Goal: Task Accomplishment & Management: Complete application form

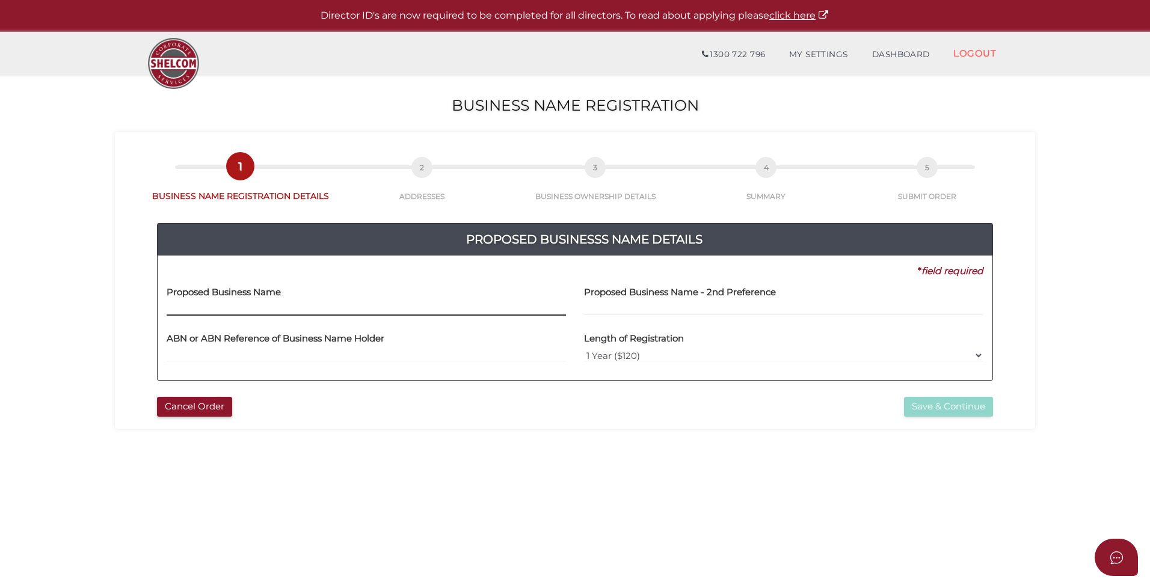
paste input "The Blossom Tree Company"
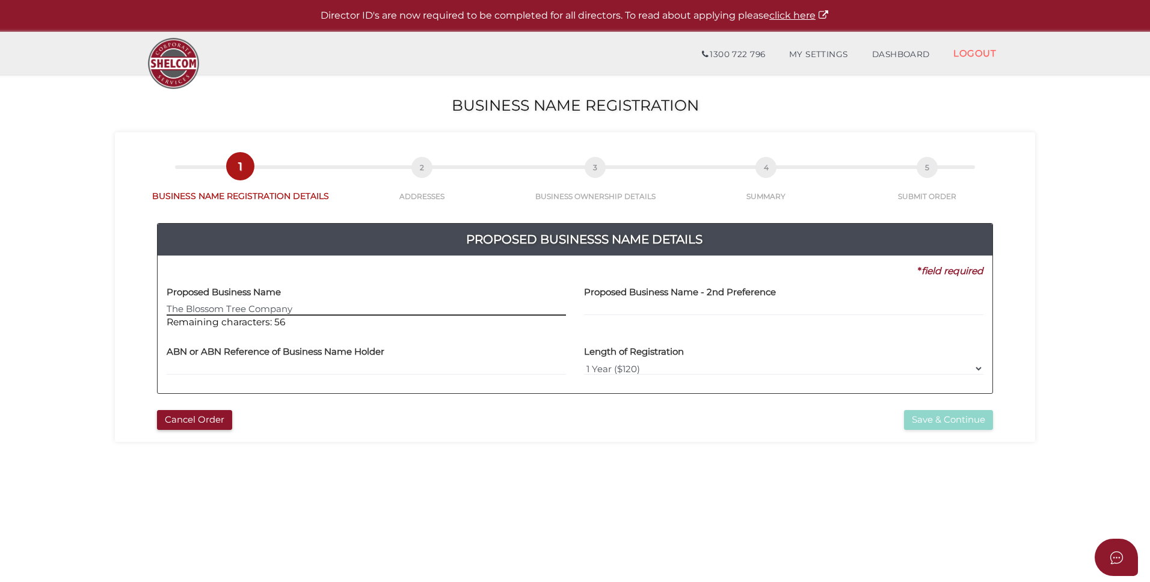
type input "The Blossom Tree Company"
click at [443, 369] on input "text" at bounding box center [366, 368] width 399 height 13
paste input "65 237 318 3"
type input "65 237 318 3"
drag, startPoint x: 295, startPoint y: 374, endPoint x: 75, endPoint y: 367, distance: 219.6
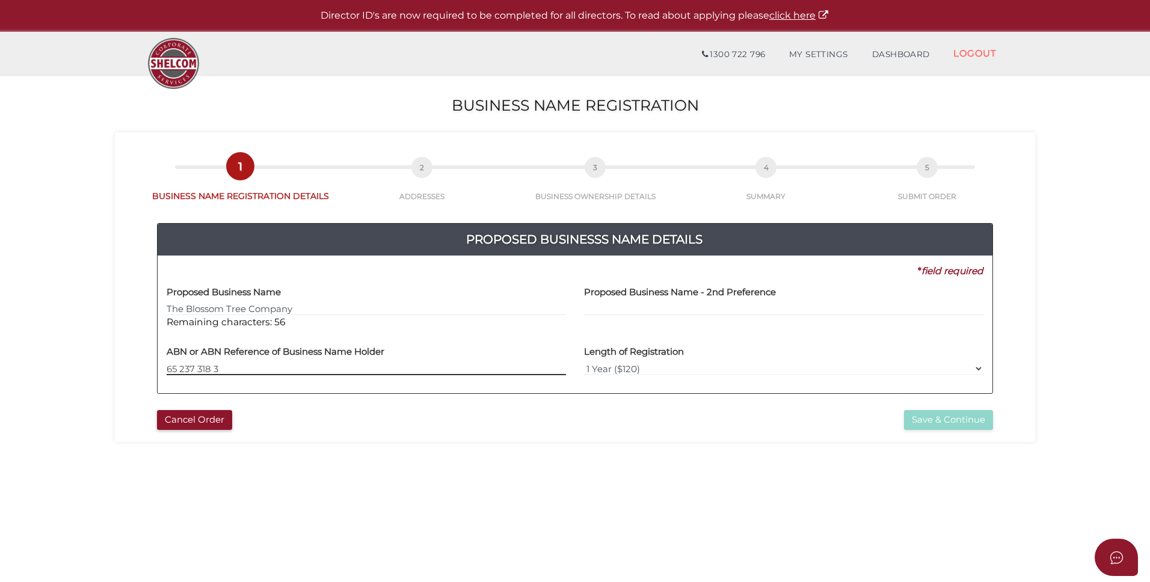
click at [75, 367] on section "Business Name Registration 35cd992d88771fc85c27d3096bc59efe 1 BUSINESS NAME REG…" at bounding box center [575, 449] width 1150 height 748
type input "47 652 373 183"
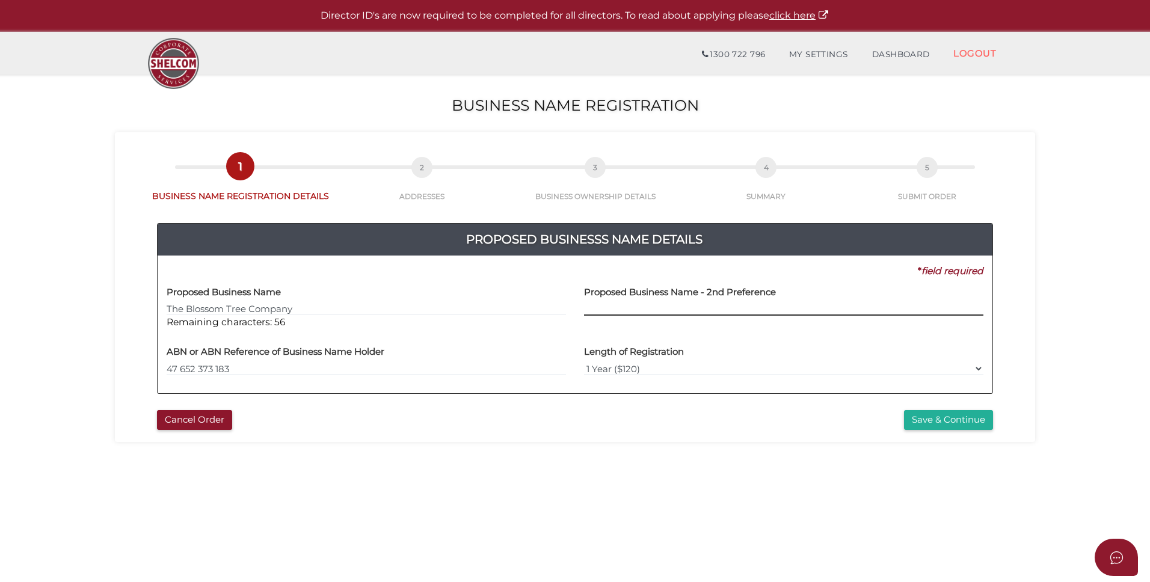
click at [716, 304] on input "text" at bounding box center [783, 309] width 399 height 13
click at [1060, 381] on section "Business Name Registration 35cd992d88771fc85c27d3096bc59efe 1 BUSINESS NAME REG…" at bounding box center [575, 449] width 1150 height 748
click at [957, 362] on select "1 Year ($120) 3 Years ($175)" at bounding box center [783, 368] width 399 height 13
click at [926, 374] on select "1 Year ($120) 3 Years ($175)" at bounding box center [783, 368] width 399 height 13
click at [944, 366] on select "1 Year ($120) 3 Years ($175)" at bounding box center [783, 368] width 399 height 13
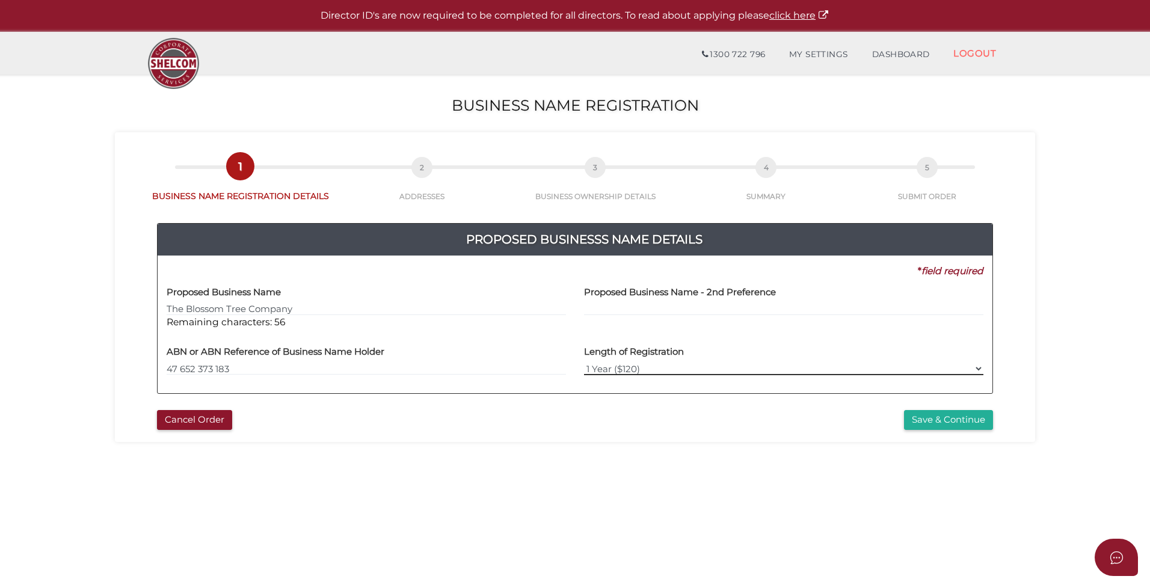
select select "3"
click at [584, 362] on select "1 Year ($120) 3 Years ($175)" at bounding box center [783, 368] width 399 height 13
click at [934, 422] on button "Save & Continue" at bounding box center [948, 420] width 89 height 20
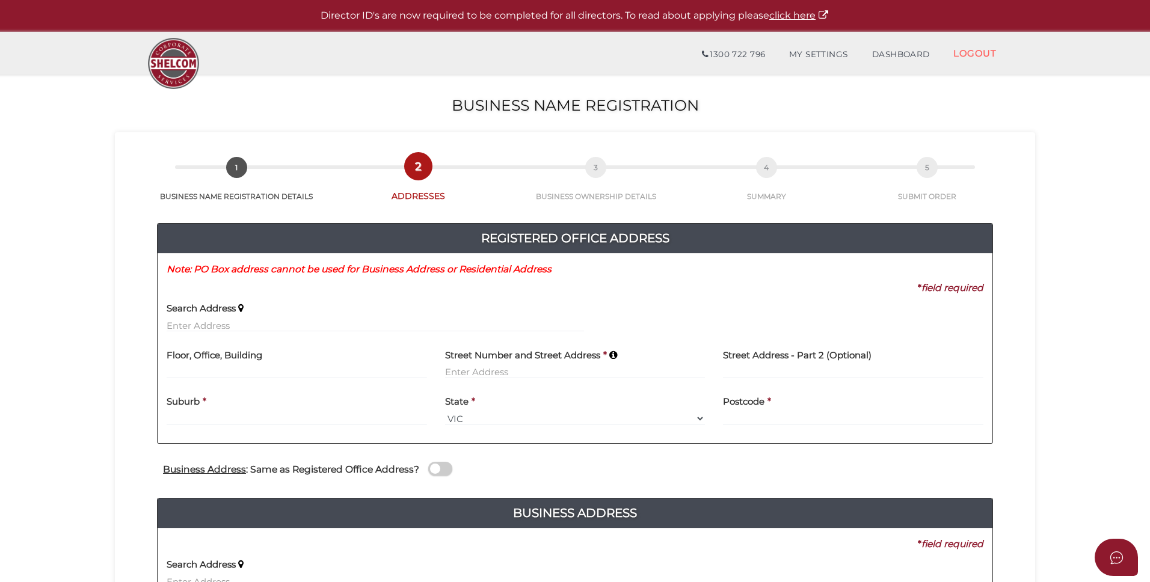
click at [1071, 162] on section "Business Name Registration 35cd992d88771fc85c27d3096bc59efe 1 BUSINESS NAME REG…" at bounding box center [575, 449] width 1150 height 748
